Goal: Find specific page/section: Find specific page/section

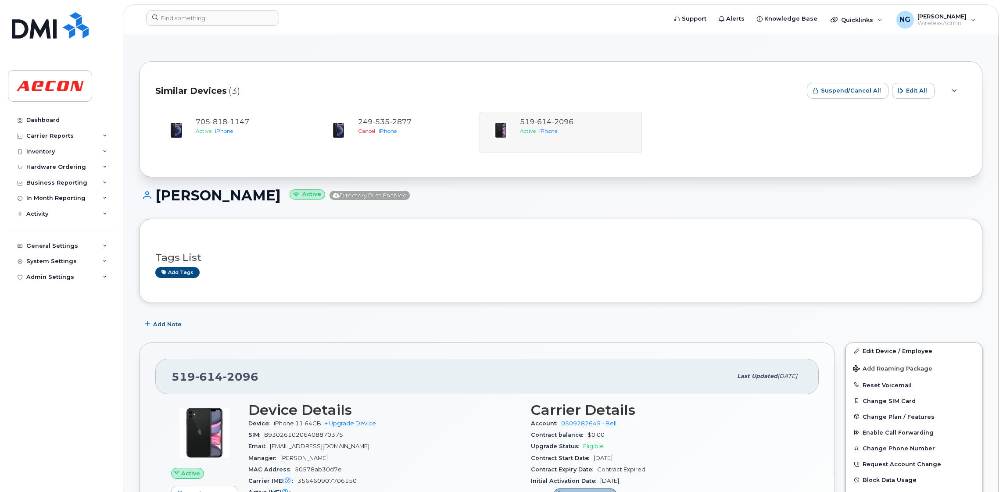
scroll to position [66, 0]
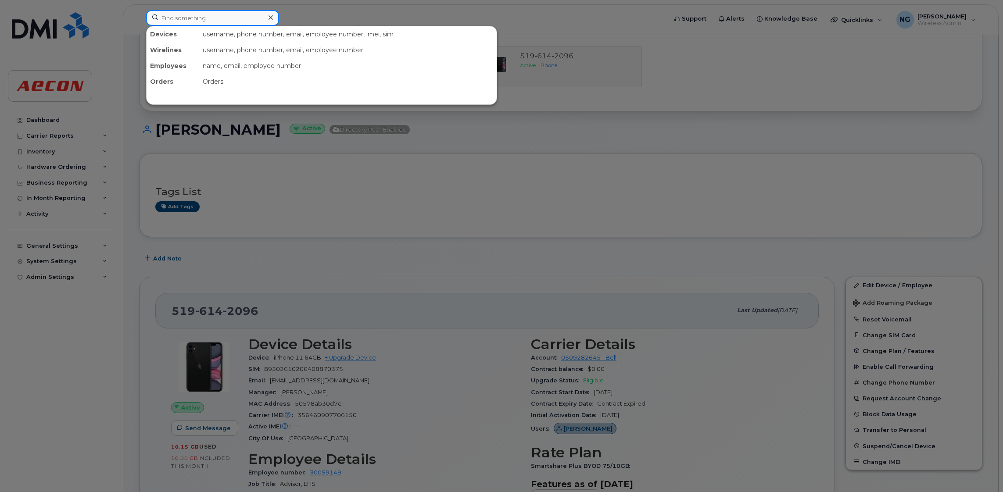
click at [219, 19] on input at bounding box center [212, 18] width 133 height 16
type input "4164591748"
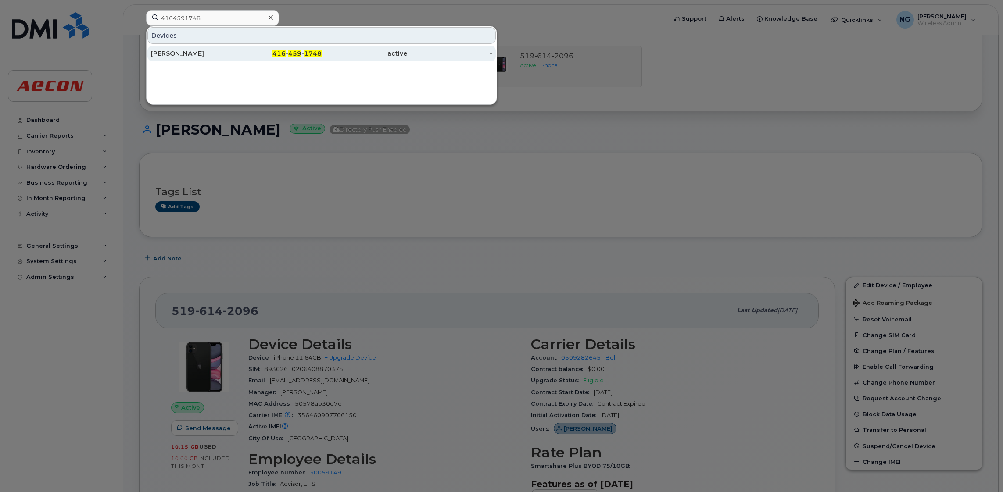
click at [314, 51] on span "1748" at bounding box center [313, 54] width 18 height 8
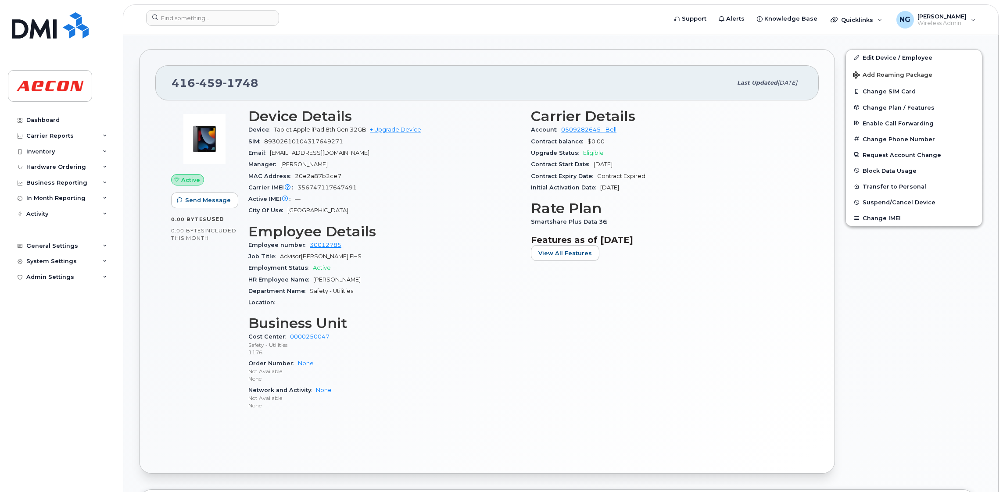
scroll to position [329, 0]
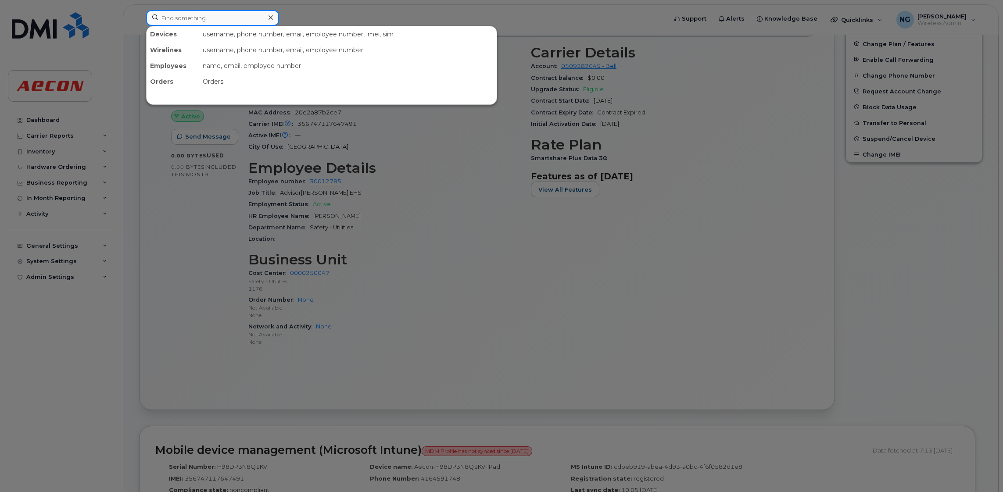
click at [243, 16] on input at bounding box center [212, 18] width 133 height 16
type input "2896803957"
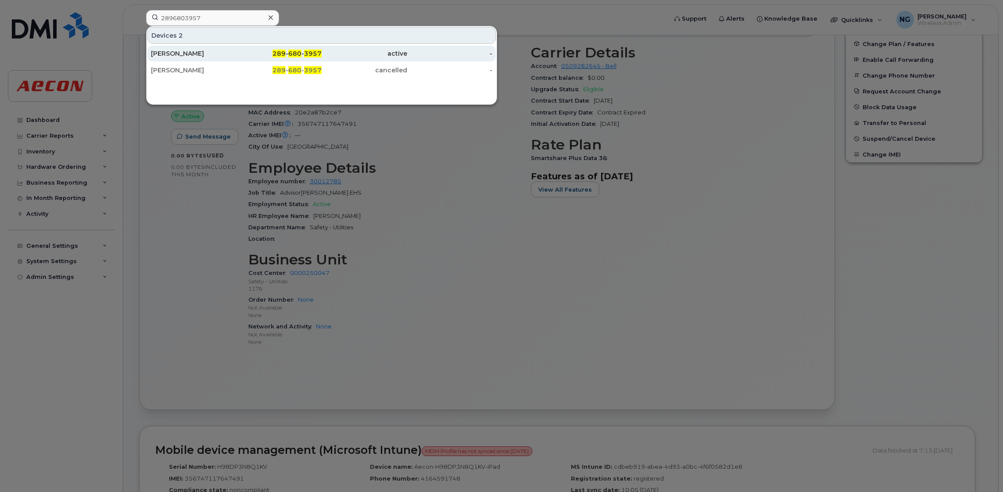
click at [314, 50] on span "3957" at bounding box center [313, 54] width 18 height 8
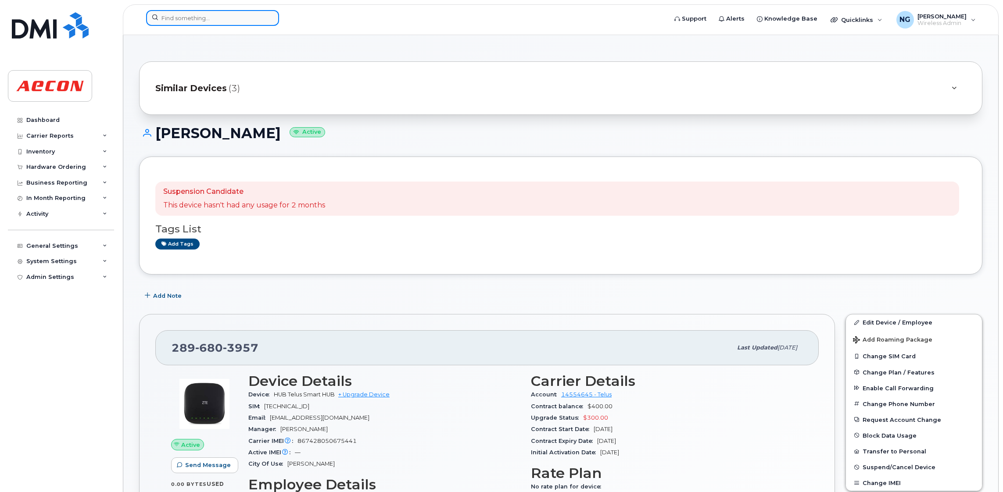
click at [212, 11] on input at bounding box center [212, 18] width 133 height 16
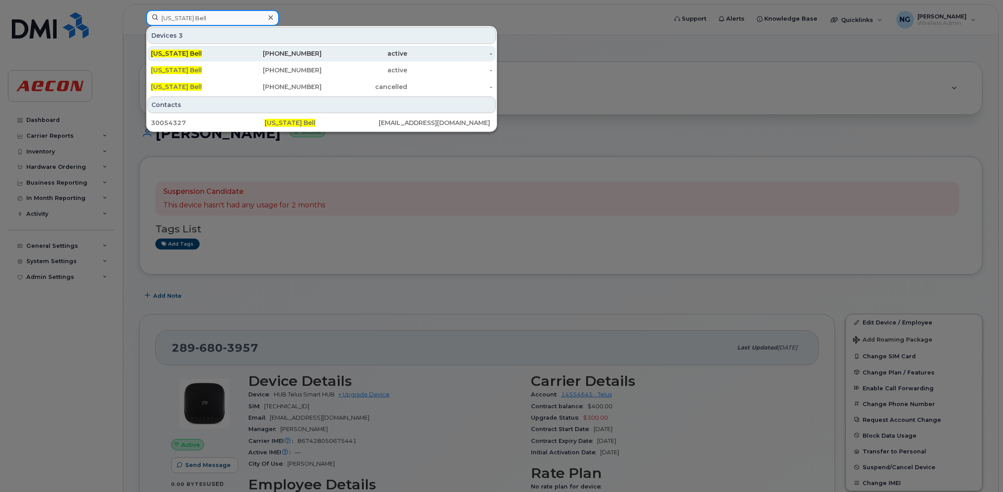
type input "[US_STATE] Bell"
click at [298, 57] on div "416-948-0171" at bounding box center [279, 53] width 86 height 9
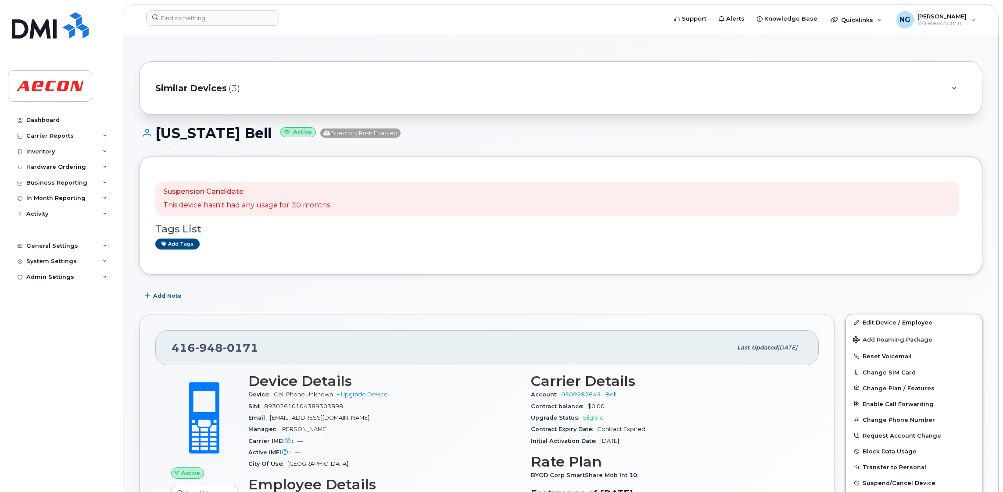
click at [206, 86] on span "Similar Devices" at bounding box center [191, 88] width 72 height 13
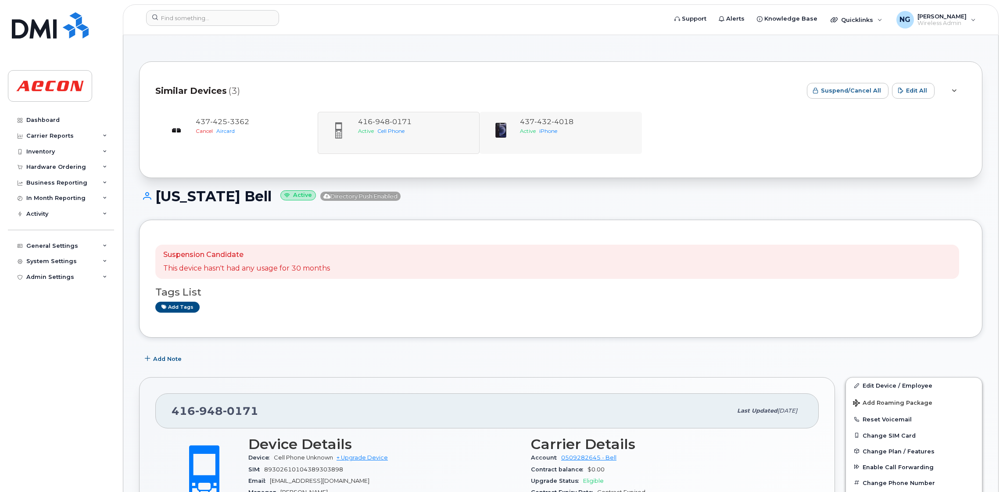
click at [535, 115] on div "437 432 4018 Active iPhone" at bounding box center [561, 133] width 162 height 42
click at [531, 130] on span "Active" at bounding box center [528, 131] width 16 height 7
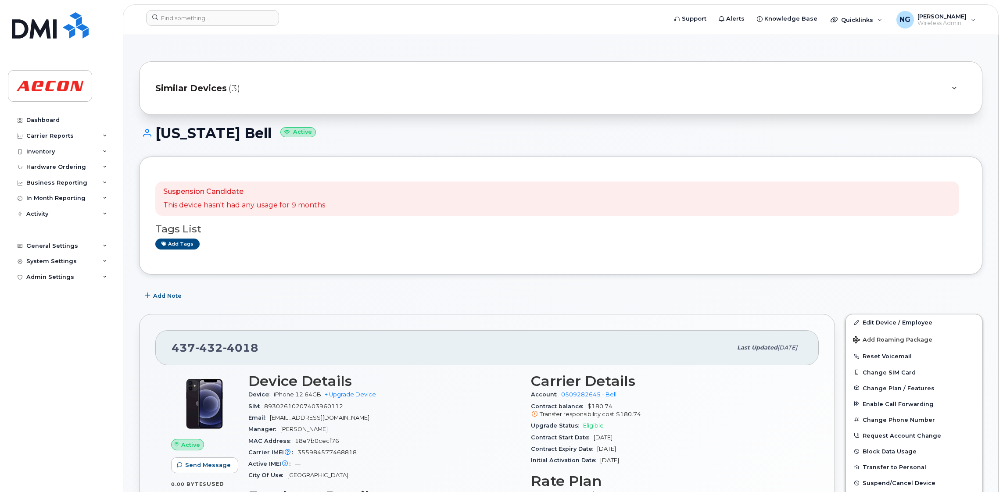
click at [207, 78] on div "Similar Devices (3)" at bounding box center [548, 88] width 786 height 21
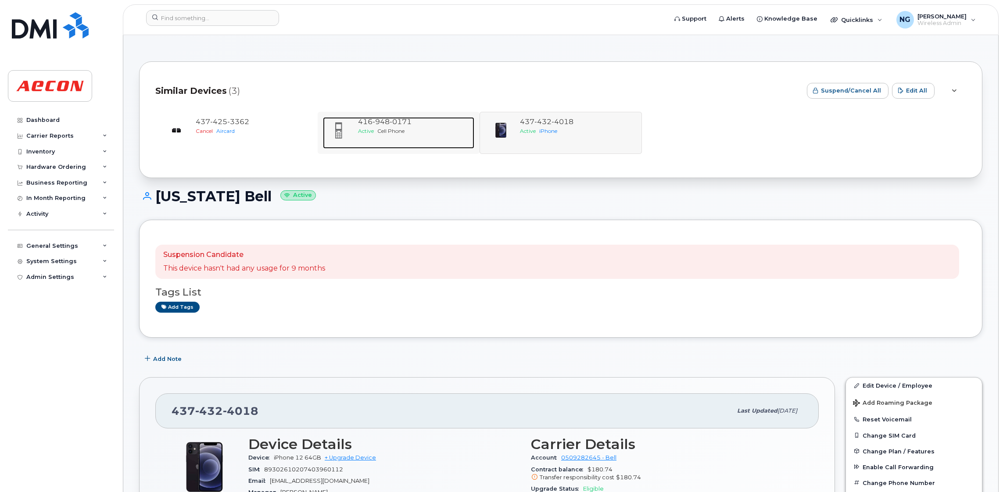
click at [387, 131] on span "Cell Phone" at bounding box center [390, 131] width 27 height 7
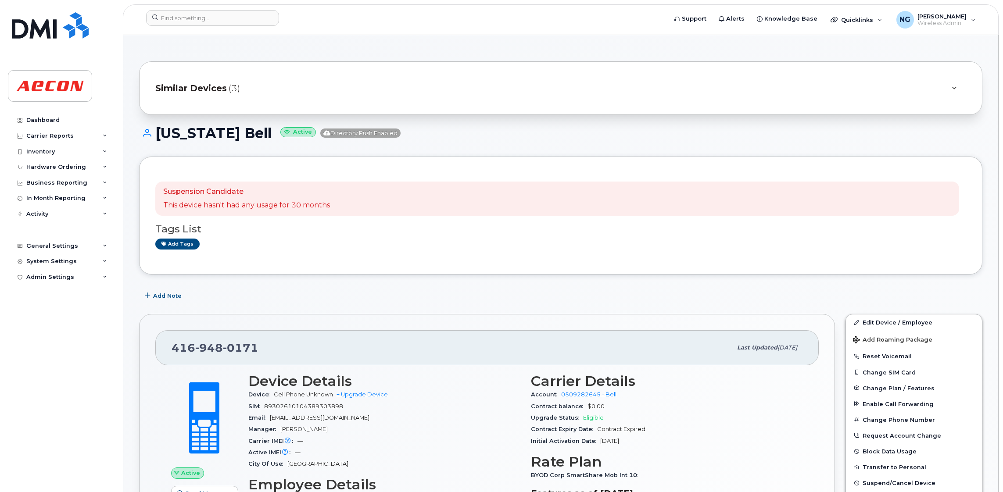
click at [184, 83] on span "Similar Devices" at bounding box center [191, 88] width 72 height 13
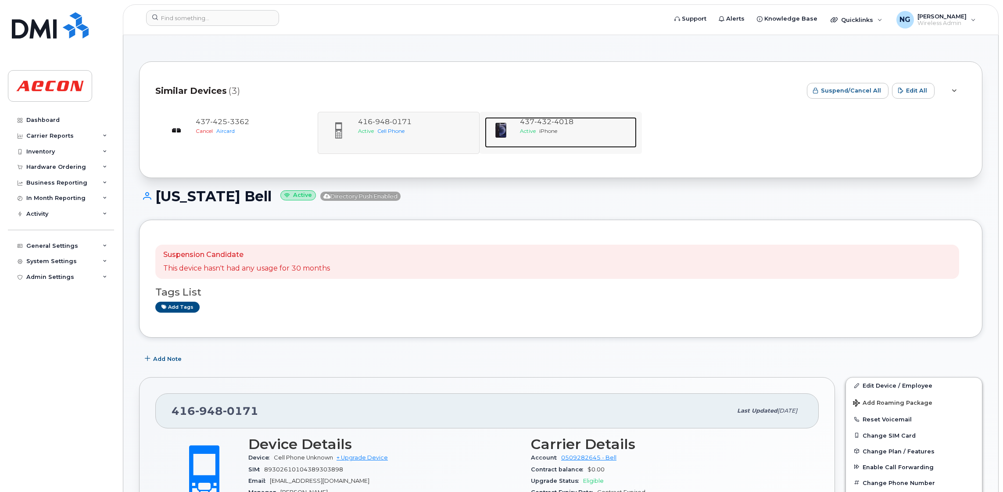
click at [555, 123] on span "4018" at bounding box center [562, 122] width 22 height 8
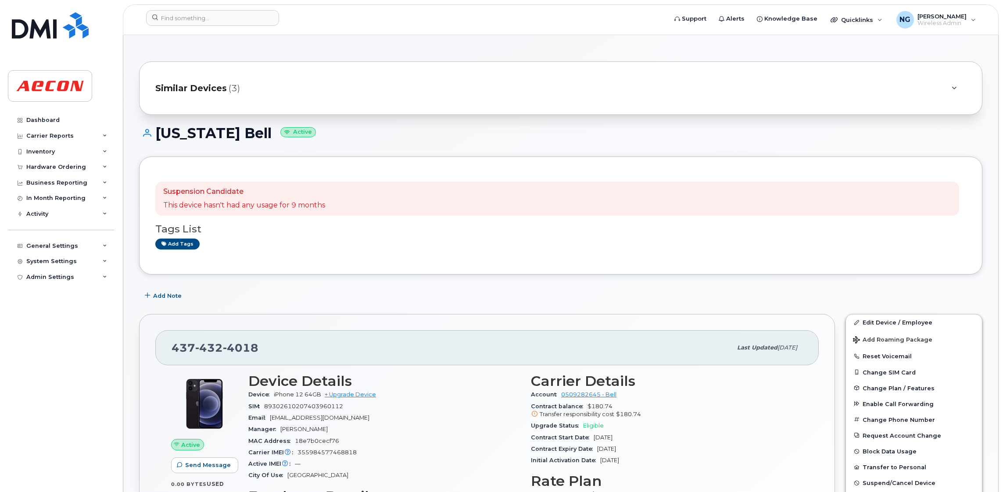
click at [211, 84] on span "Similar Devices" at bounding box center [191, 88] width 72 height 13
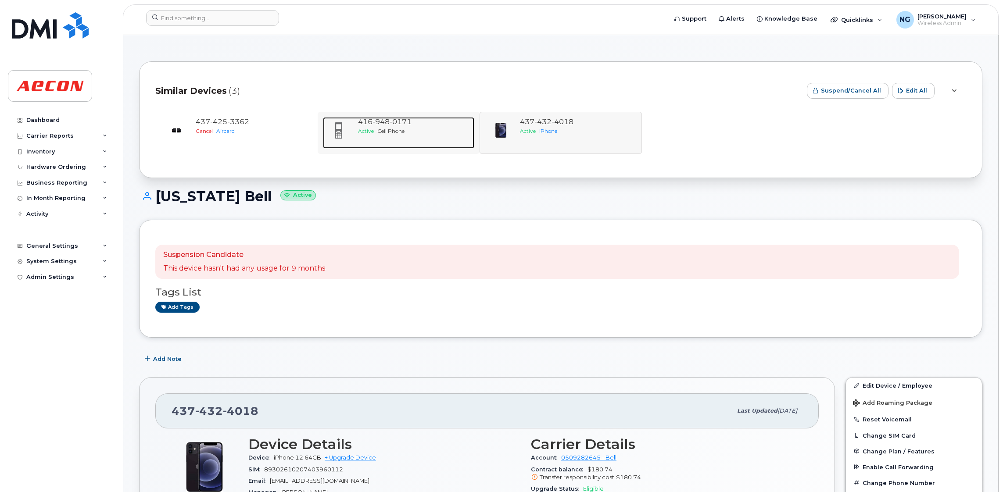
click at [380, 120] on span "948" at bounding box center [380, 122] width 17 height 8
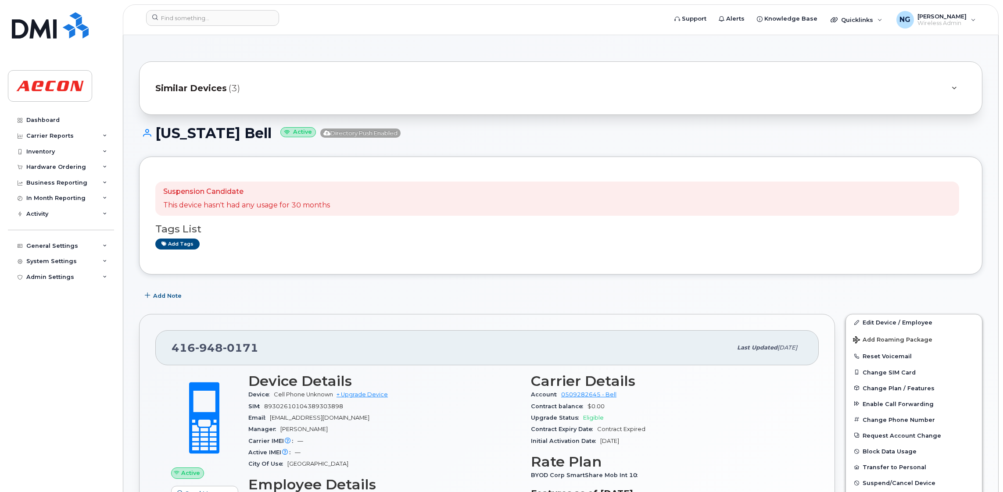
click at [201, 82] on span "Similar Devices" at bounding box center [191, 88] width 72 height 13
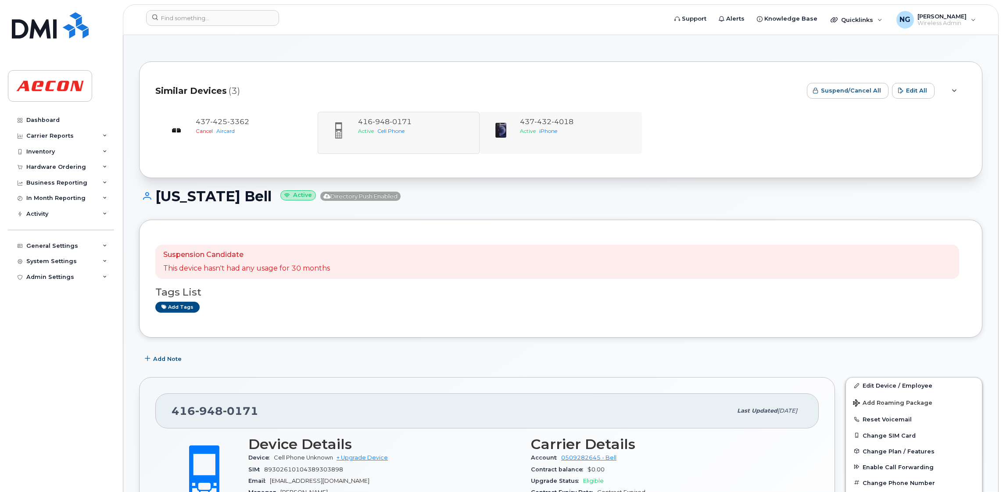
click at [568, 114] on div "437 432 4018 Active iPhone" at bounding box center [561, 133] width 162 height 42
click at [568, 129] on div "Active iPhone" at bounding box center [576, 130] width 113 height 7
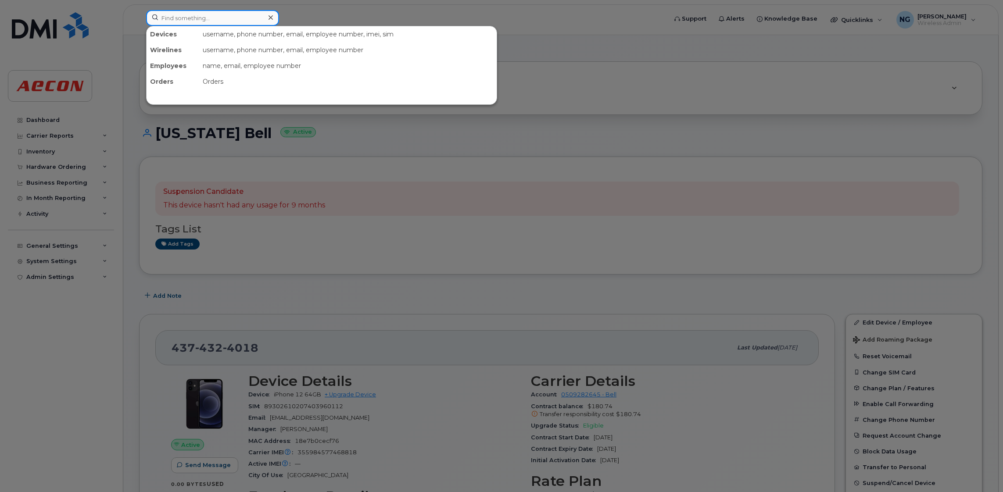
click at [199, 19] on input at bounding box center [212, 18] width 133 height 16
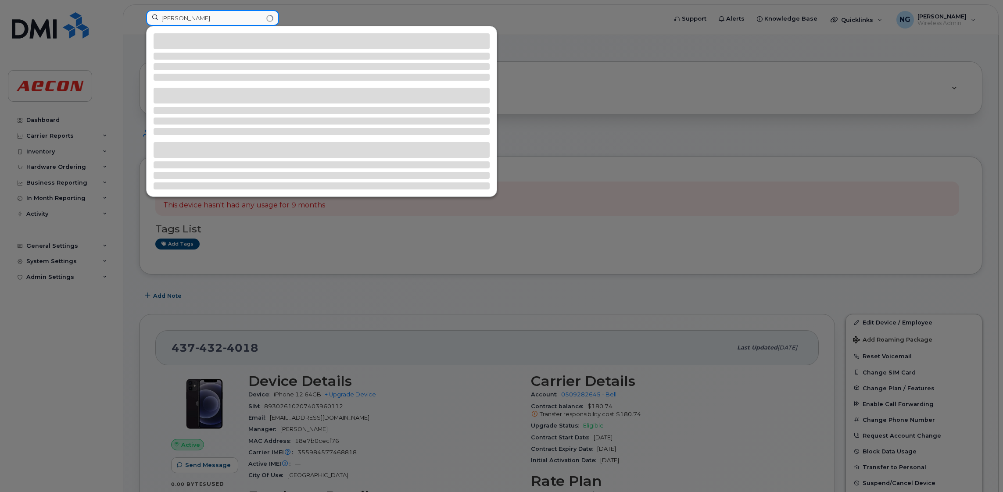
type input "[PERSON_NAME]"
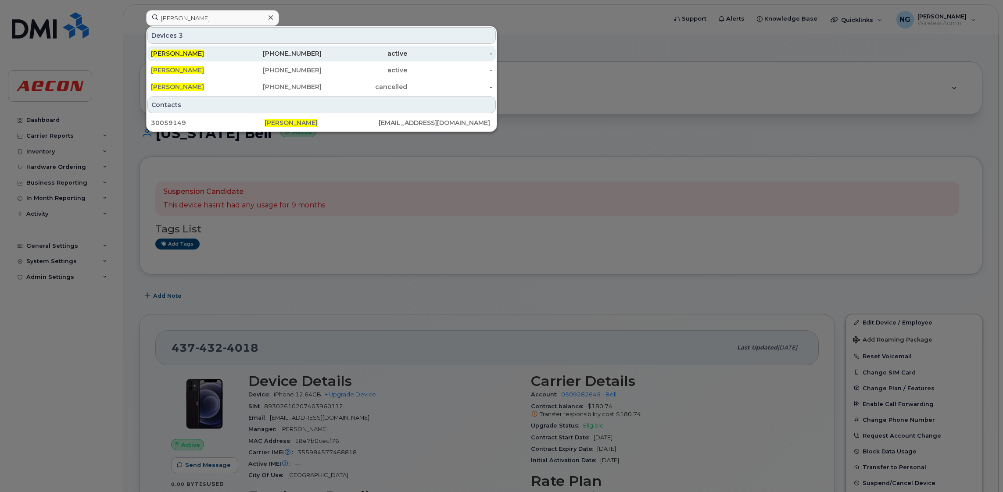
click at [175, 52] on span "[PERSON_NAME]" at bounding box center [177, 54] width 53 height 8
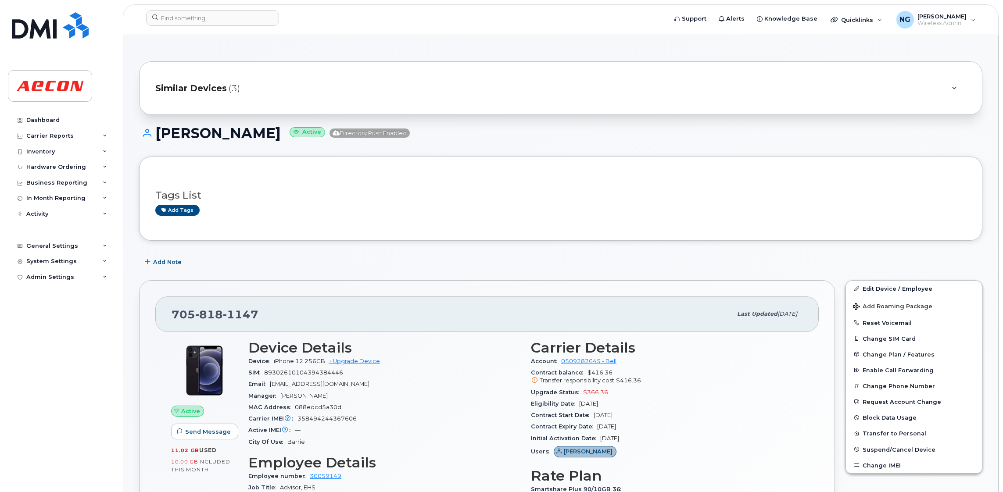
click at [192, 85] on span "Similar Devices" at bounding box center [191, 88] width 72 height 13
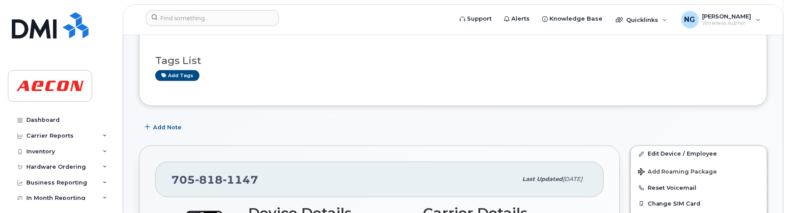
scroll to position [592, 0]
